Goal: Find specific fact: Find specific fact

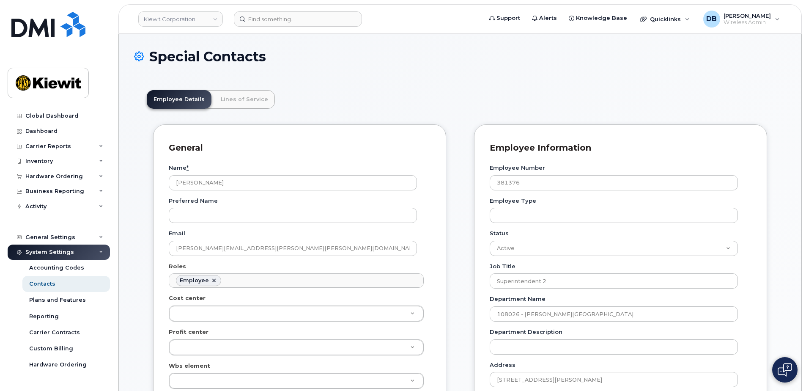
scroll to position [25, 0]
click at [48, 129] on div "Dashboard" at bounding box center [41, 131] width 32 height 7
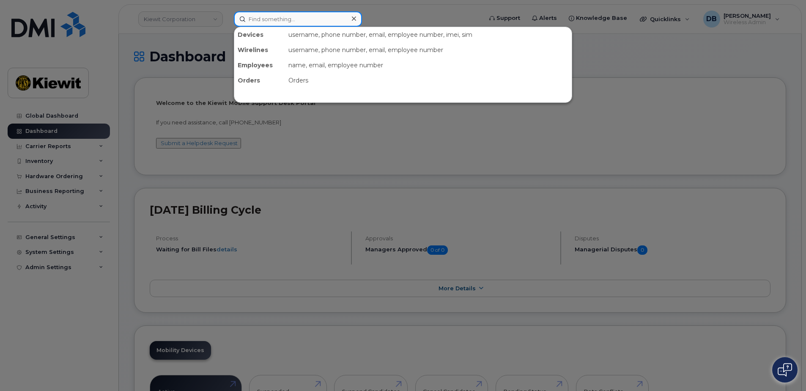
click at [290, 17] on input at bounding box center [298, 18] width 128 height 15
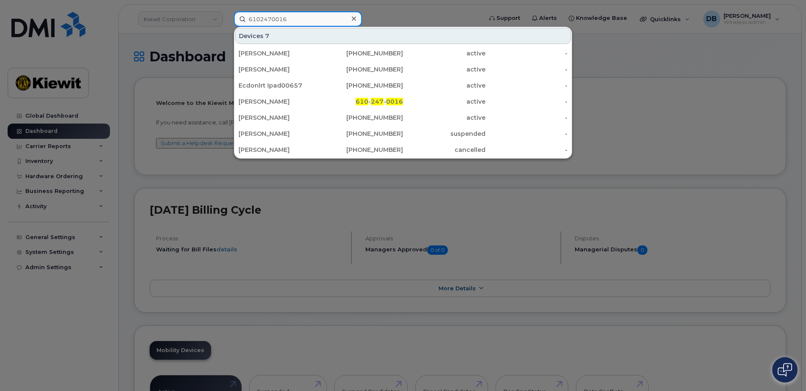
type input "6102470016"
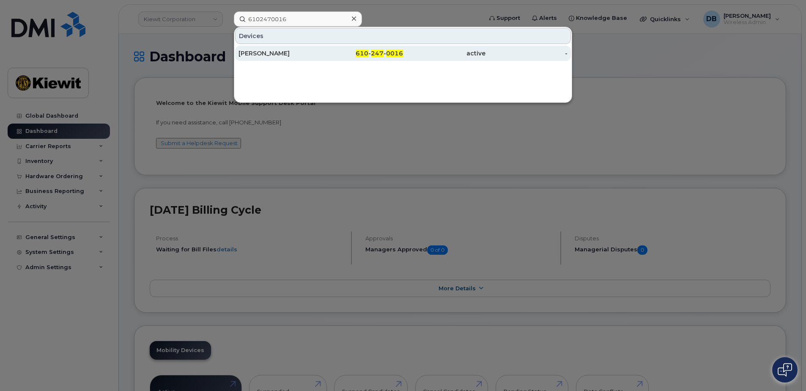
click at [278, 54] on div "[PERSON_NAME]" at bounding box center [279, 53] width 82 height 8
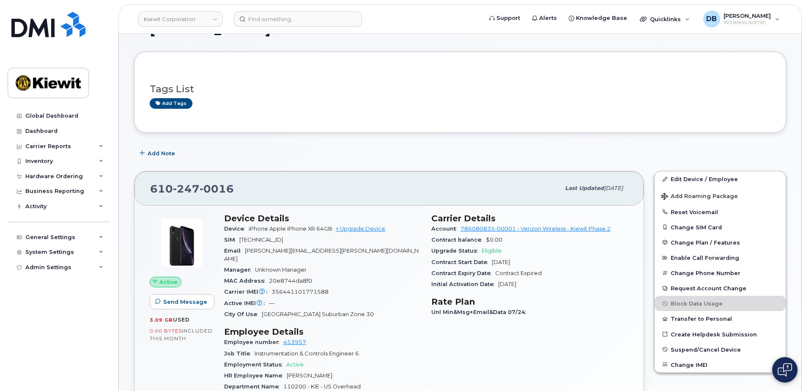
scroll to position [42, 0]
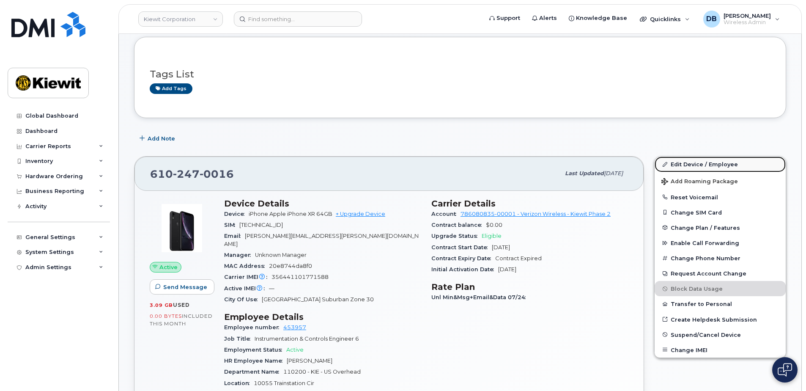
click at [693, 164] on link "Edit Device / Employee" at bounding box center [719, 163] width 131 height 15
drag, startPoint x: 231, startPoint y: 175, endPoint x: 149, endPoint y: 170, distance: 82.2
click at [149, 170] on div "610 247 0016 Last updated Jul 31, 2025" at bounding box center [388, 173] width 509 height 34
copy span "610 247 0016"
click at [280, 274] on span "356441101771588" at bounding box center [299, 277] width 57 height 6
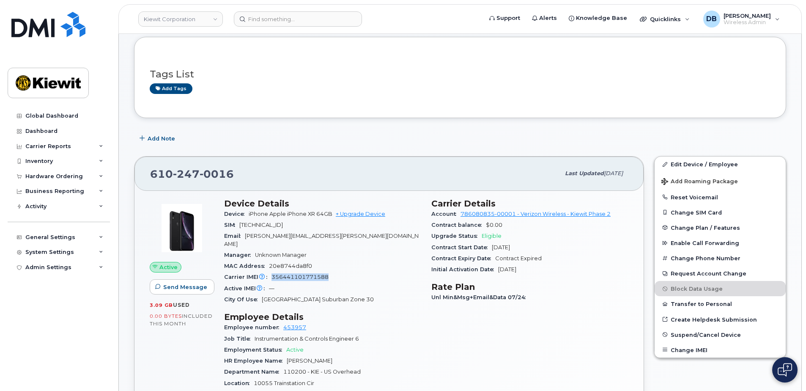
click at [280, 274] on span "356441101771588" at bounding box center [299, 277] width 57 height 6
copy span "356441101771588"
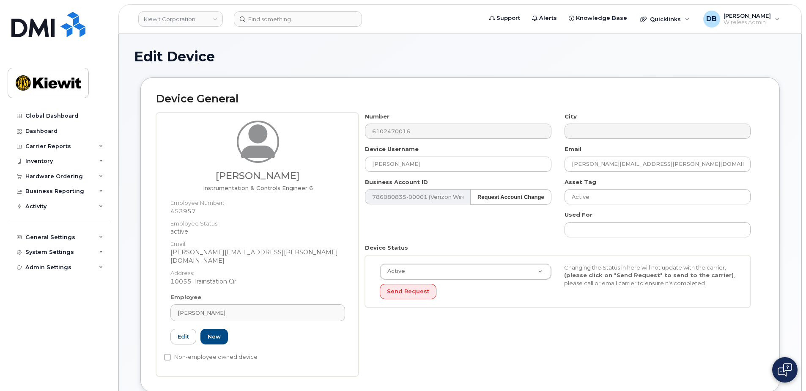
click at [184, 211] on dd "453957" at bounding box center [257, 211] width 175 height 8
copy dd "453957"
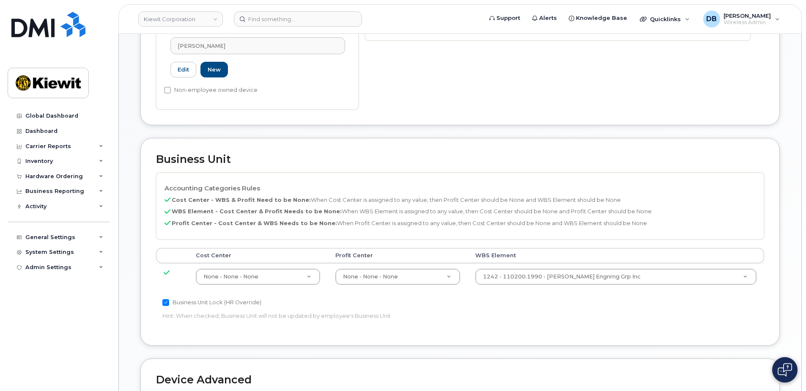
scroll to position [55, 0]
